Goal: Transaction & Acquisition: Purchase product/service

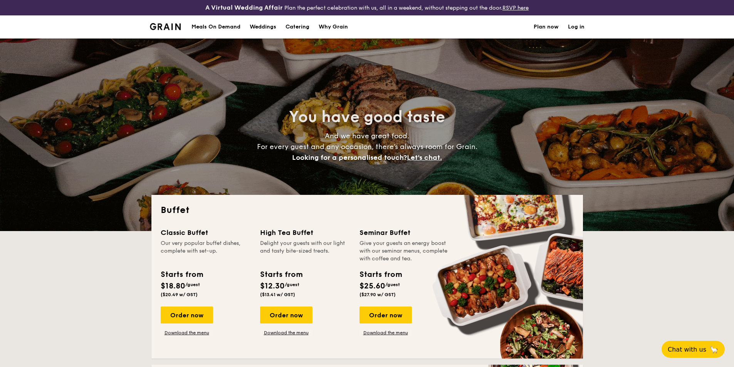
select select
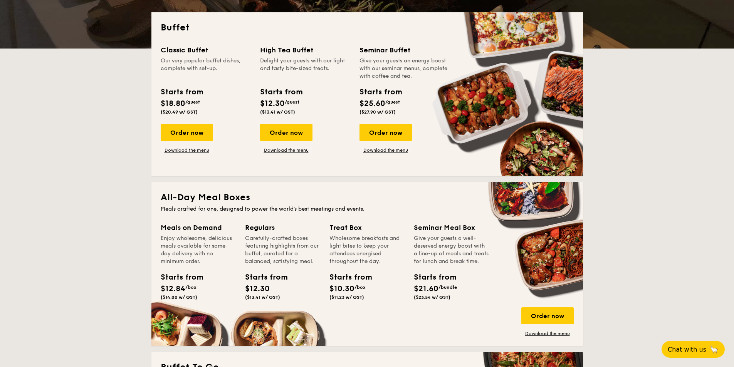
scroll to position [193, 0]
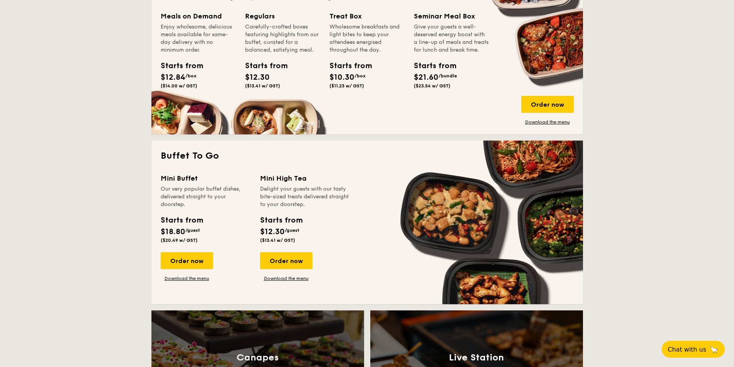
scroll to position [424, 0]
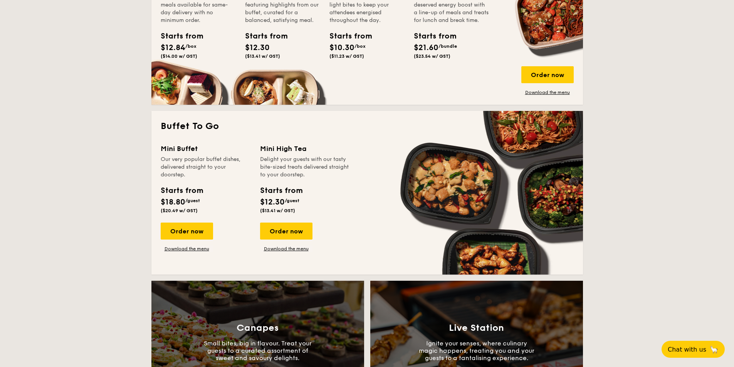
drag, startPoint x: 198, startPoint y: 234, endPoint x: 170, endPoint y: 198, distance: 45.6
click at [170, 188] on div "Starts from" at bounding box center [182, 191] width 42 height 12
click at [186, 235] on div "Order now" at bounding box center [187, 231] width 52 height 17
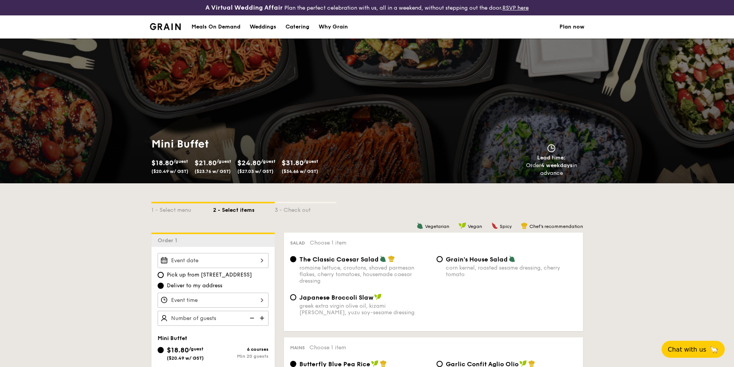
scroll to position [116, 0]
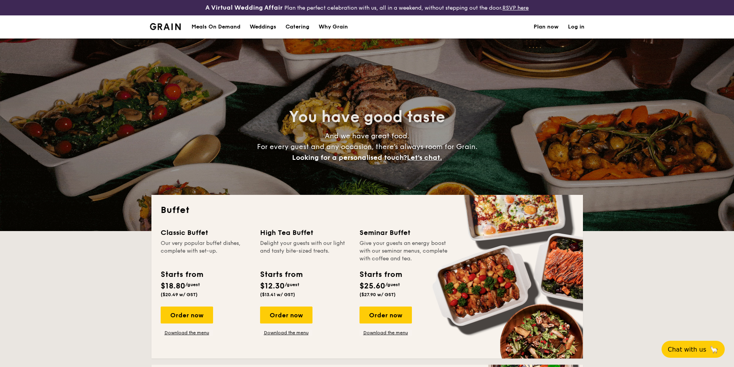
select select
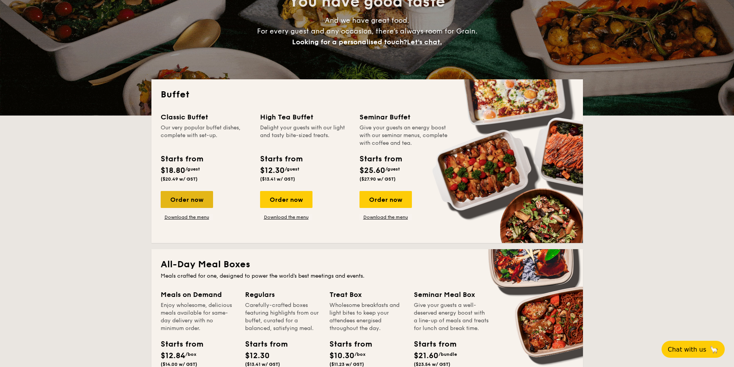
click at [183, 197] on div "Order now" at bounding box center [187, 199] width 52 height 17
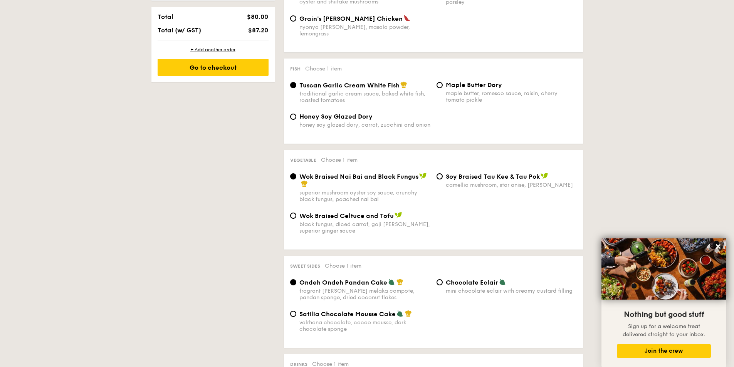
scroll to position [501, 0]
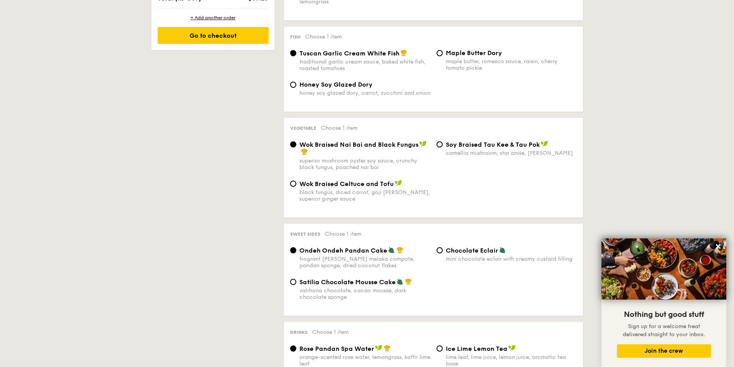
click at [343, 279] on span "Satilia Chocolate Mousse Cake" at bounding box center [347, 282] width 96 height 7
click at [296, 279] on input "Satilia Chocolate Mousse Cake valrhona chocolate, cacao mousse, dark chocolate …" at bounding box center [293, 282] width 6 height 6
radio input "true"
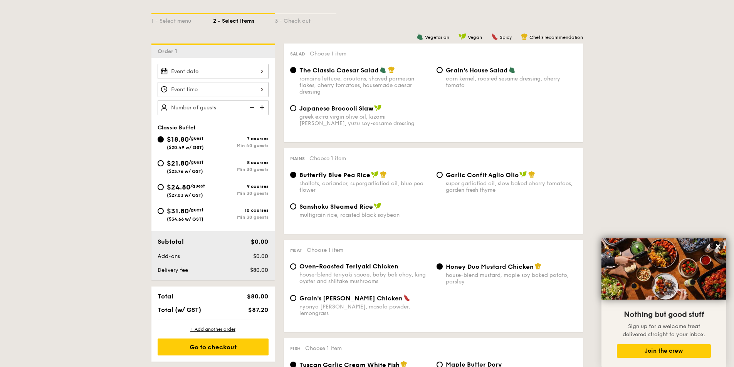
scroll to position [193, 0]
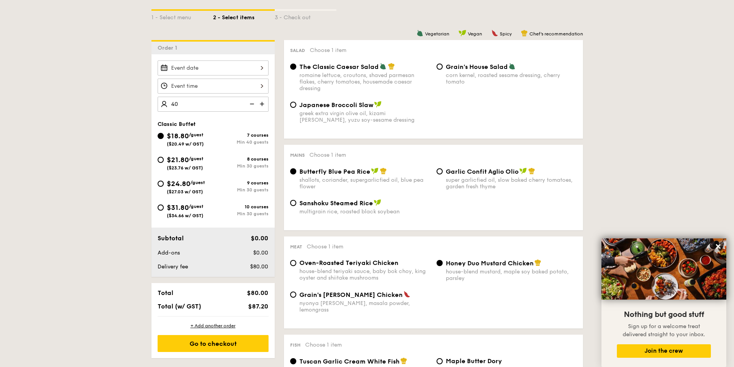
type input "40 guests"
click at [228, 346] on div "Go to checkout" at bounding box center [213, 343] width 111 height 17
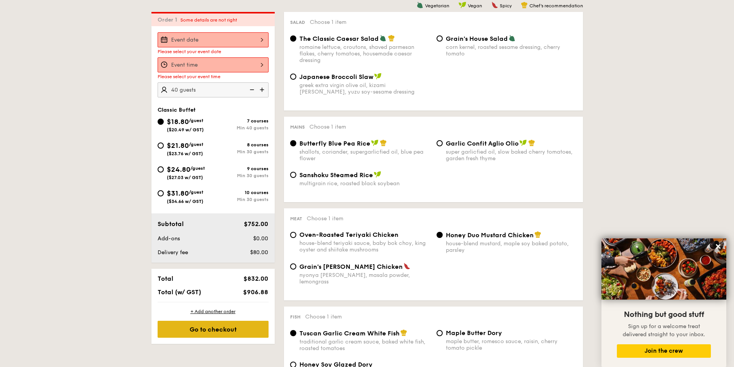
scroll to position [221, 0]
click at [259, 295] on span "$906.88" at bounding box center [255, 291] width 25 height 7
drag, startPoint x: 257, startPoint y: 291, endPoint x: 246, endPoint y: 290, distance: 10.9
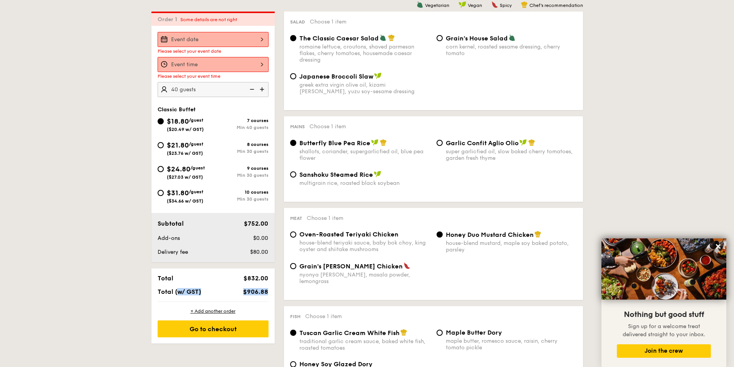
click at [256, 291] on span "$906.88" at bounding box center [255, 291] width 25 height 7
click at [243, 290] on div "$906.88" at bounding box center [248, 291] width 47 height 7
click at [245, 291] on span "$906.88" at bounding box center [255, 291] width 25 height 7
drag, startPoint x: 244, startPoint y: 291, endPoint x: 262, endPoint y: 291, distance: 18.1
click at [262, 291] on span "$906.88" at bounding box center [255, 291] width 25 height 7
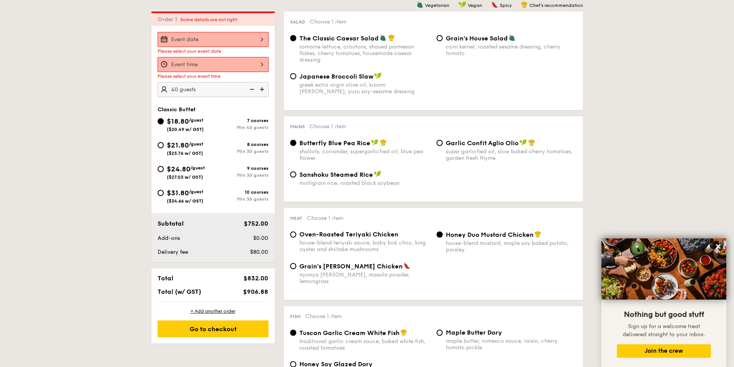
click at [263, 291] on span "$906.88" at bounding box center [255, 291] width 25 height 7
click at [267, 291] on span "$906.88" at bounding box center [255, 291] width 25 height 7
drag, startPoint x: 267, startPoint y: 291, endPoint x: 244, endPoint y: 290, distance: 23.5
click at [244, 290] on span "$906.88" at bounding box center [255, 291] width 25 height 7
click at [255, 291] on span "$906.88" at bounding box center [255, 291] width 25 height 7
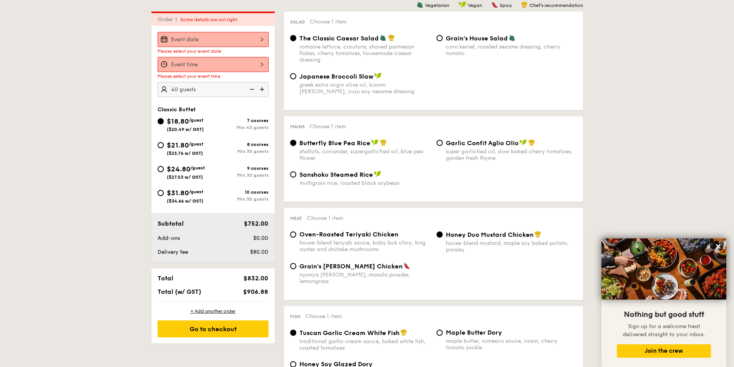
drag, startPoint x: 245, startPoint y: 292, endPoint x: 267, endPoint y: 292, distance: 22.0
click at [267, 292] on span "$906.88" at bounding box center [255, 291] width 25 height 7
copy span "$906.88"
